Goal: Find specific page/section: Find specific page/section

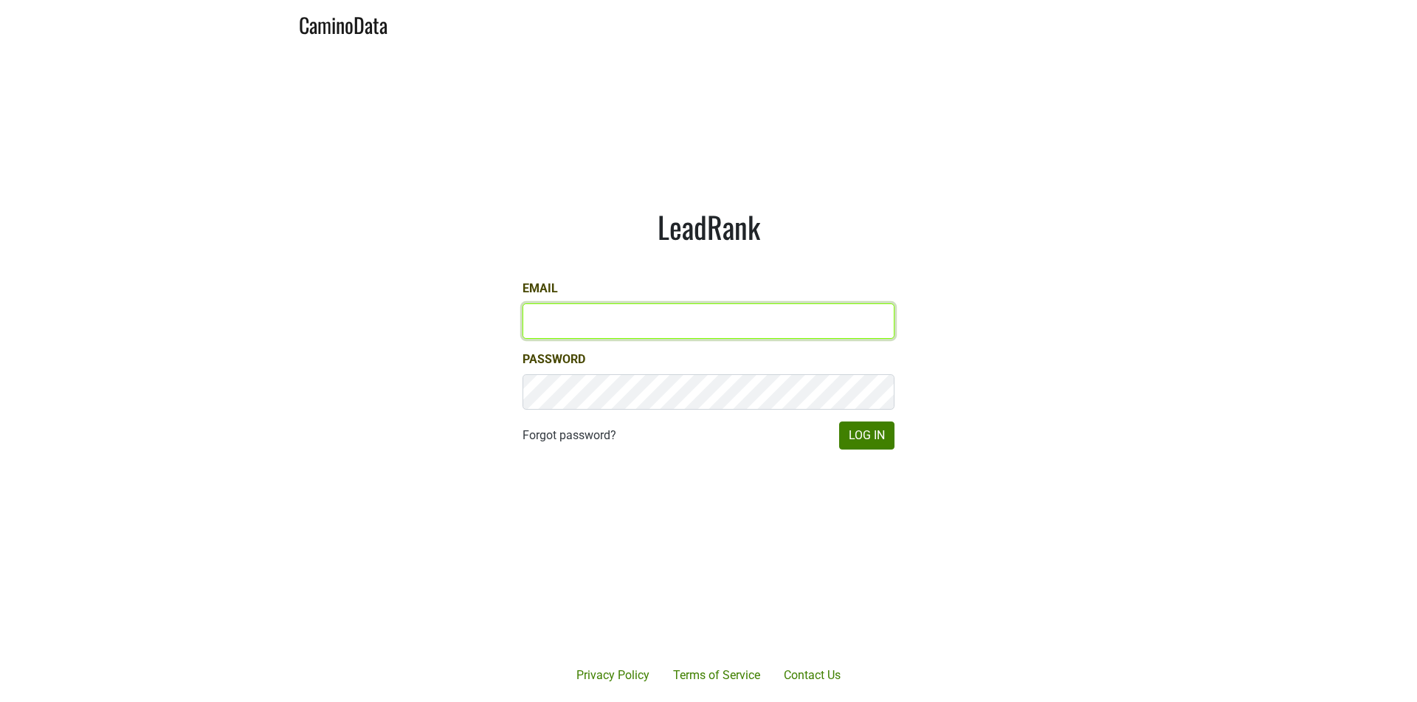
click at [767, 314] on input "Email" at bounding box center [709, 320] width 372 height 35
type input "[PERSON_NAME][EMAIL_ADDRESS][DOMAIN_NAME]"
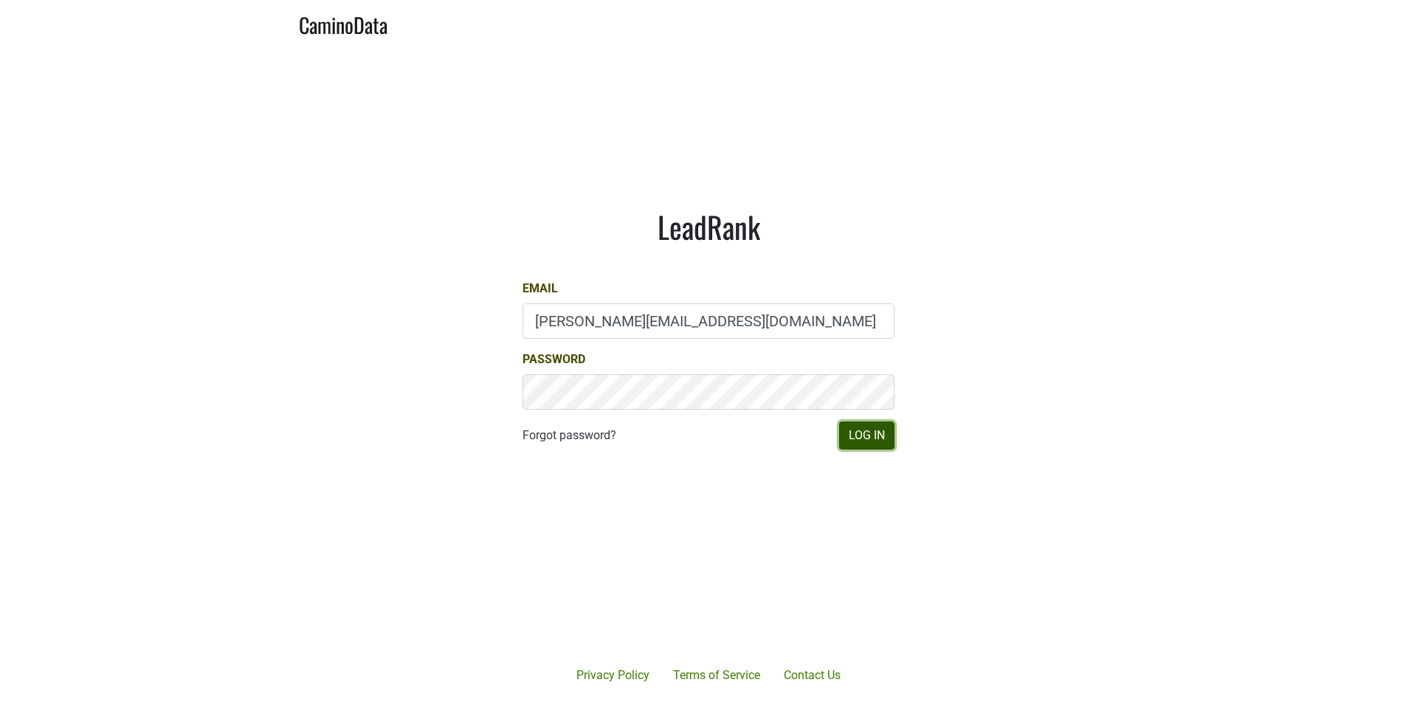
click at [857, 436] on button "Log In" at bounding box center [866, 436] width 55 height 28
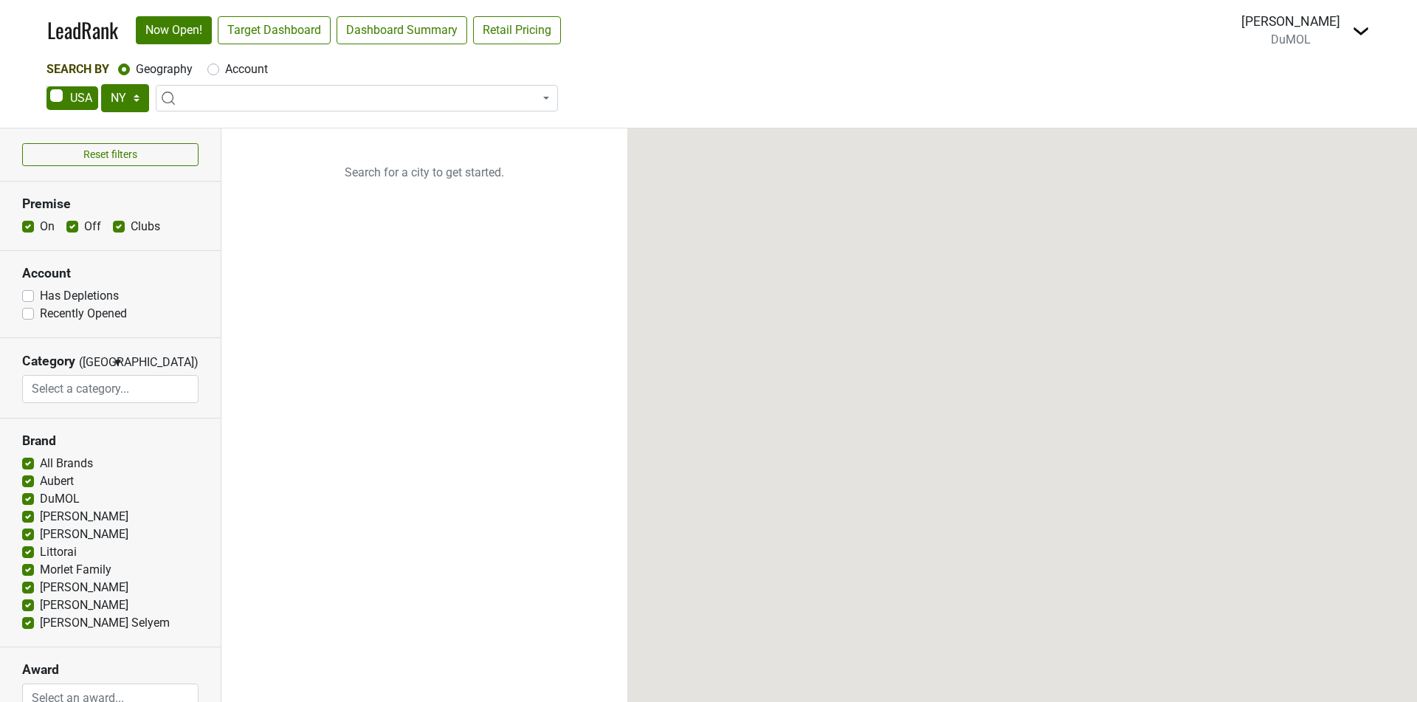
select select "NY"
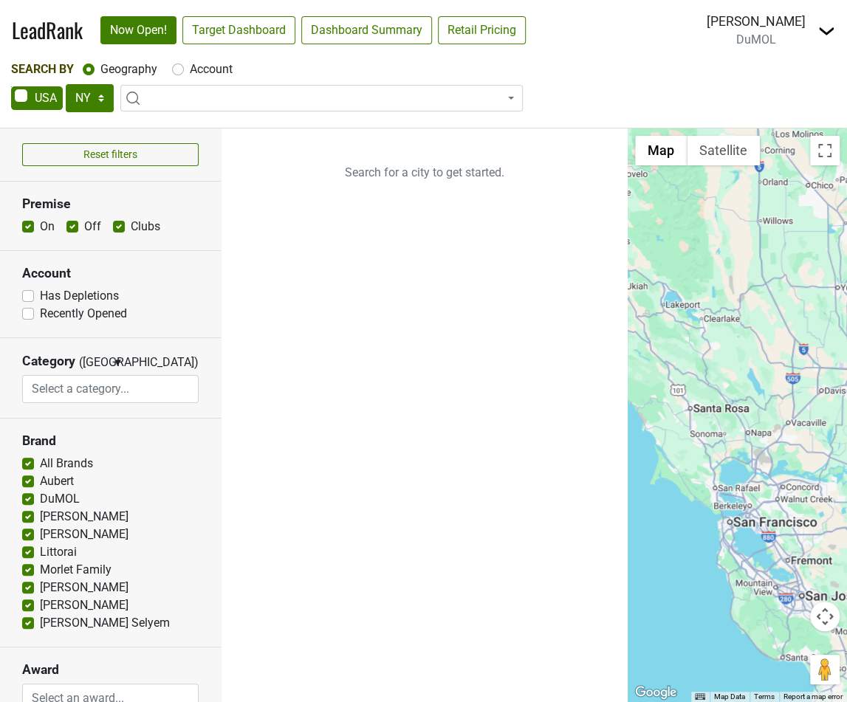
click at [229, 64] on label "Account" at bounding box center [211, 70] width 43 height 18
click at [184, 64] on input "Account" at bounding box center [178, 68] width 12 height 15
radio input "true"
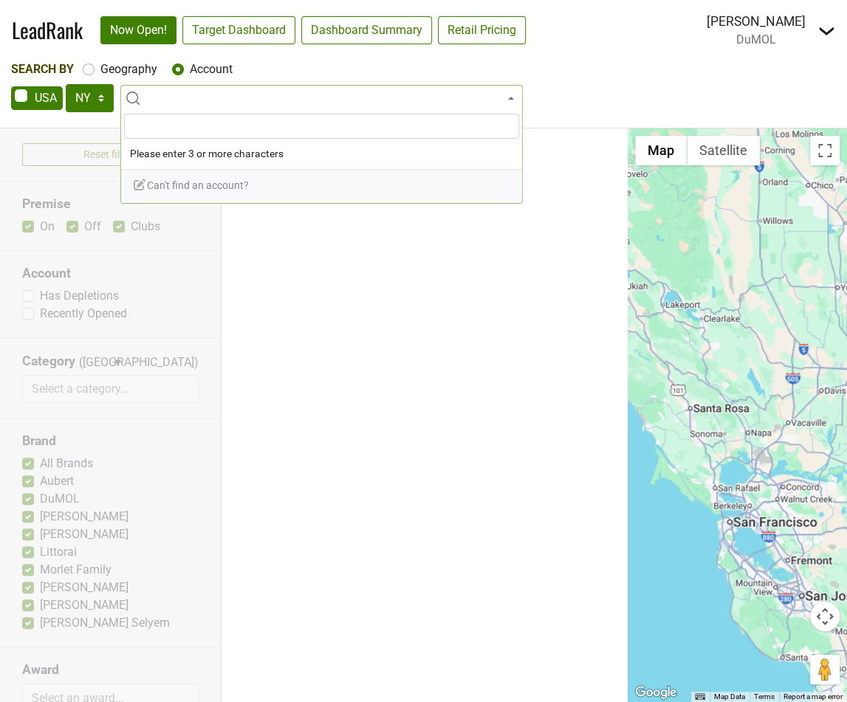
type input "Essential By [PERSON_NAME]"
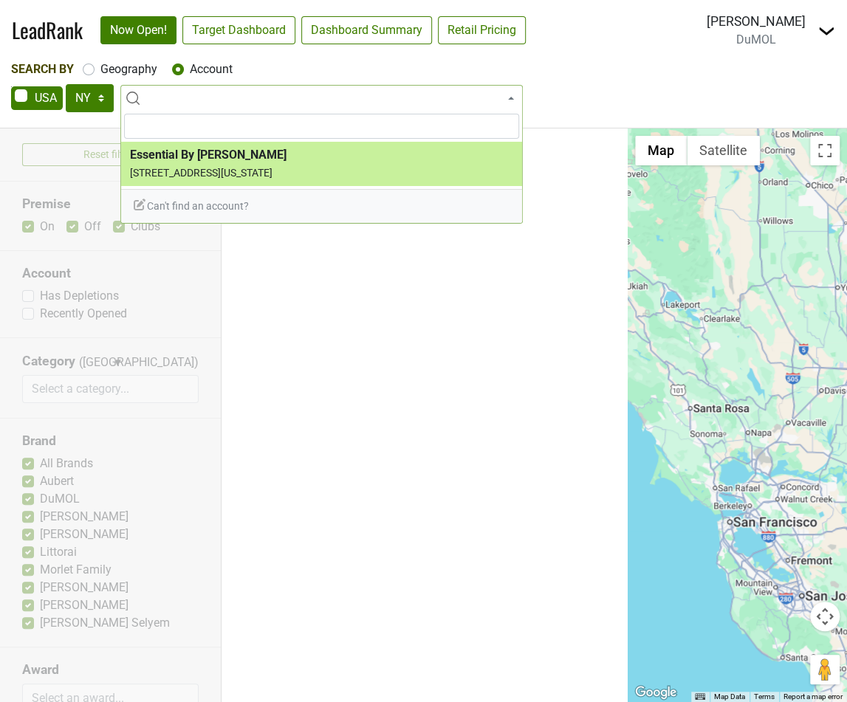
select select "124211173"
